Goal: Complete application form: Complete application form

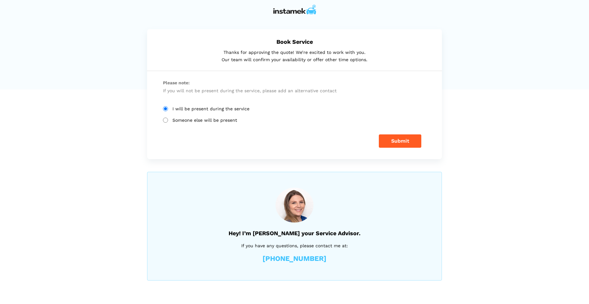
click at [166, 120] on input "Someone else will be present" at bounding box center [165, 120] width 5 height 5
radio input "true"
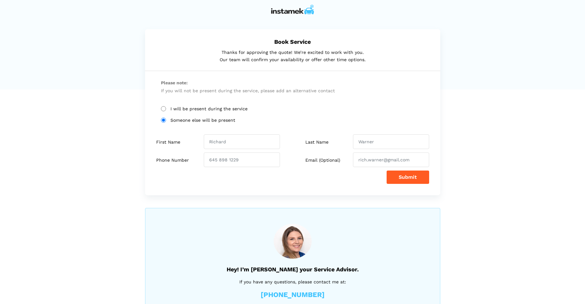
scroll to position [25, 0]
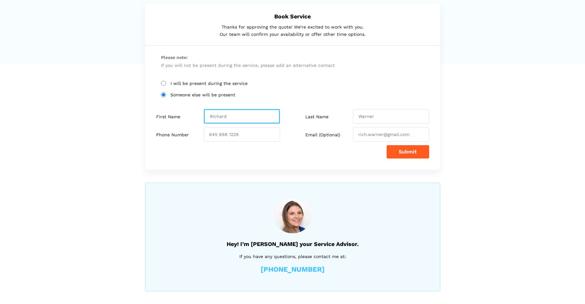
click at [228, 116] on input "text" at bounding box center [242, 116] width 76 height 15
drag, startPoint x: 228, startPoint y: 116, endPoint x: 215, endPoint y: 120, distance: 13.9
click at [215, 120] on input "text" at bounding box center [242, 116] width 76 height 15
type input "[PERSON_NAME]"
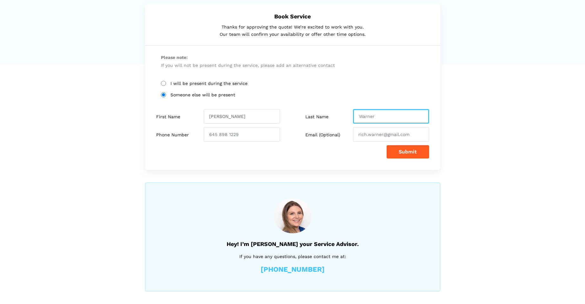
drag, startPoint x: 378, startPoint y: 116, endPoint x: 364, endPoint y: 116, distance: 14.6
click at [364, 116] on input "text" at bounding box center [391, 116] width 76 height 15
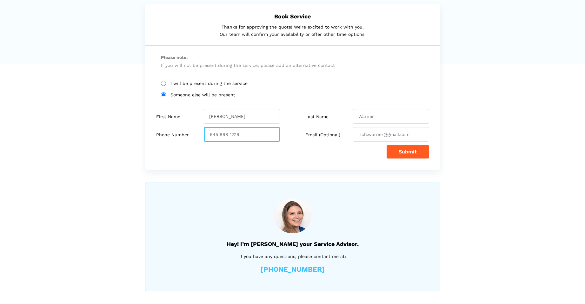
drag, startPoint x: 239, startPoint y: 134, endPoint x: 226, endPoint y: 135, distance: 12.7
click at [226, 135] on input "number" at bounding box center [242, 134] width 76 height 15
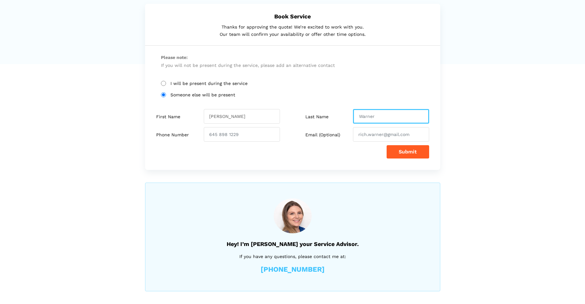
click at [359, 113] on input "text" at bounding box center [391, 116] width 76 height 15
type input "[PERSON_NAME]"
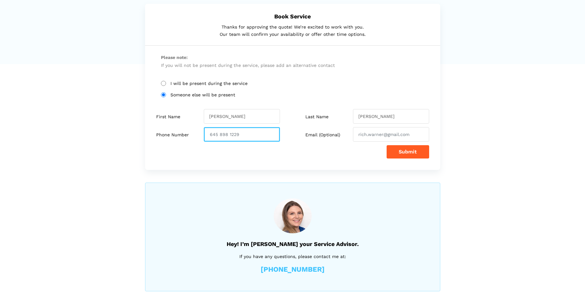
click at [254, 133] on input "number" at bounding box center [242, 134] width 76 height 15
type input "7787511200"
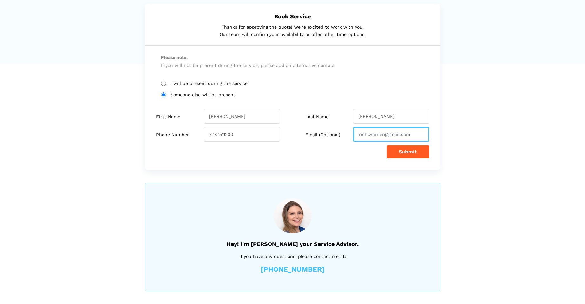
click at [357, 134] on input "email" at bounding box center [391, 134] width 76 height 15
drag, startPoint x: 410, startPoint y: 135, endPoint x: 383, endPoint y: 135, distance: 27.3
click at [383, 135] on input "email" at bounding box center [391, 134] width 76 height 15
type input "k"
click at [414, 152] on button "Submit" at bounding box center [407, 151] width 43 height 13
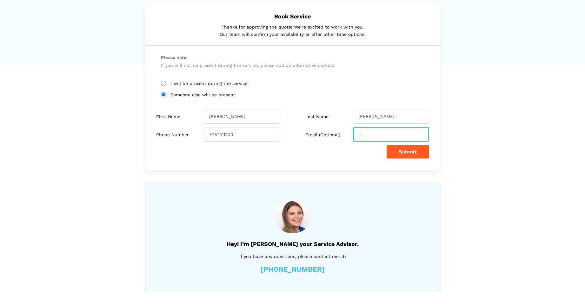
click at [365, 134] on input "--" at bounding box center [391, 134] width 76 height 15
type input "-"
click at [403, 151] on button "Submit" at bounding box center [407, 151] width 43 height 13
drag, startPoint x: 411, startPoint y: 135, endPoint x: 379, endPoint y: 134, distance: 32.4
click at [379, 134] on input "email" at bounding box center [391, 134] width 76 height 15
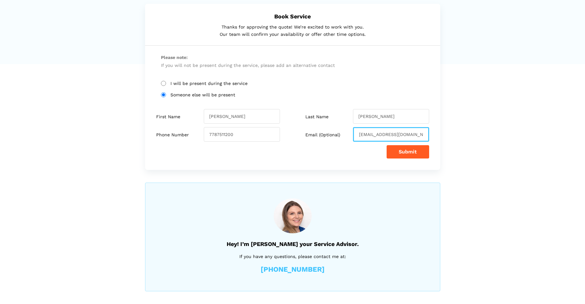
type input "[EMAIL_ADDRESS][DOMAIN_NAME]"
click at [401, 152] on button "Submit" at bounding box center [407, 151] width 43 height 13
